Goal: Browse casually

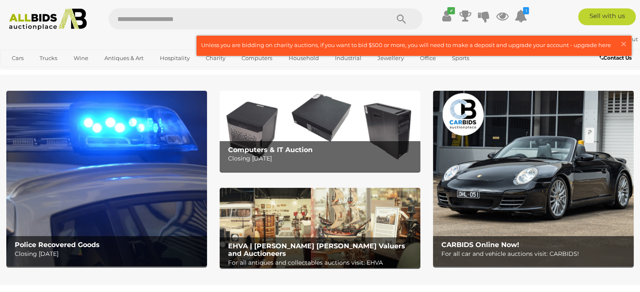
click at [469, 198] on img at bounding box center [533, 179] width 201 height 176
click at [300, 164] on p "Closing Tuesday 16th September" at bounding box center [322, 159] width 188 height 11
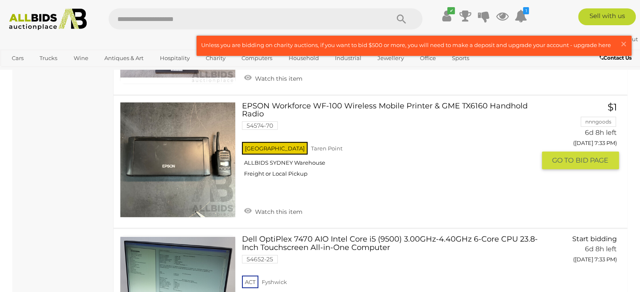
scroll to position [2529, 0]
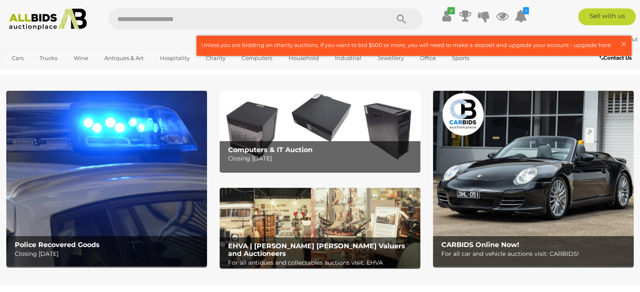
click at [265, 258] on p "For all antiques and collectables auctions visit: EHVA" at bounding box center [322, 263] width 188 height 11
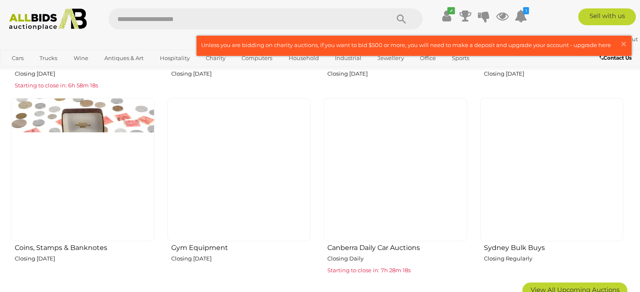
scroll to position [469, 0]
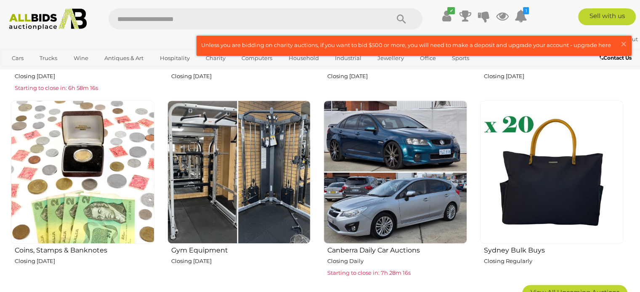
click at [222, 226] on img at bounding box center [238, 172] width 143 height 143
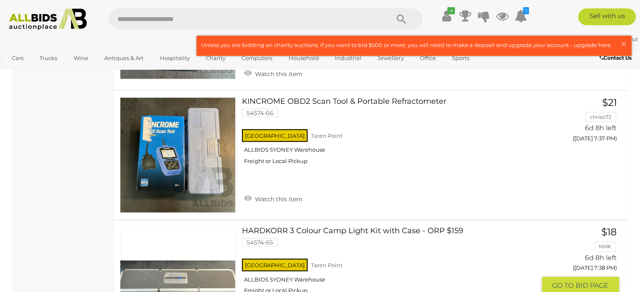
scroll to position [4974, 0]
